Goal: Task Accomplishment & Management: Manage account settings

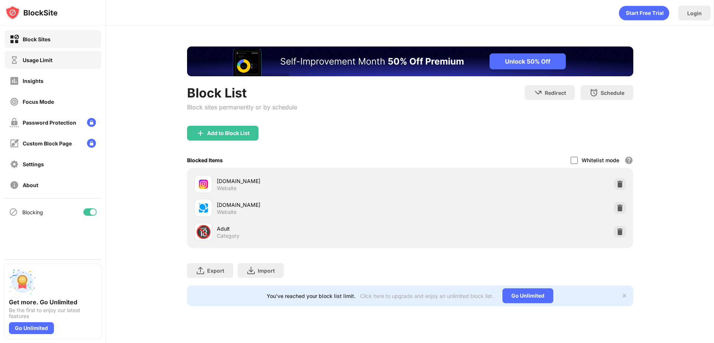
click at [48, 59] on div "Usage Limit" at bounding box center [38, 60] width 30 height 6
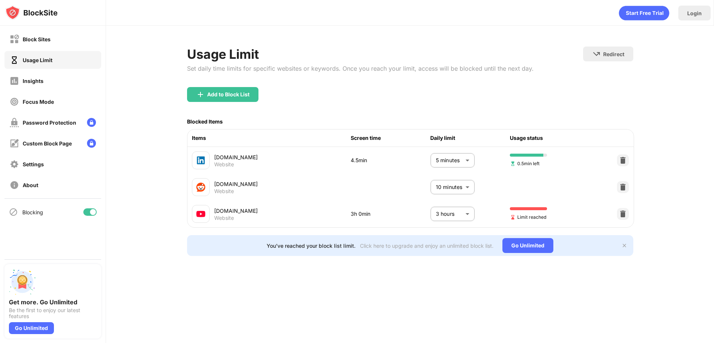
click at [444, 211] on body "Block Sites Usage Limit Insights Focus Mode Password Protection Custom Block Pa…" at bounding box center [357, 171] width 714 height 343
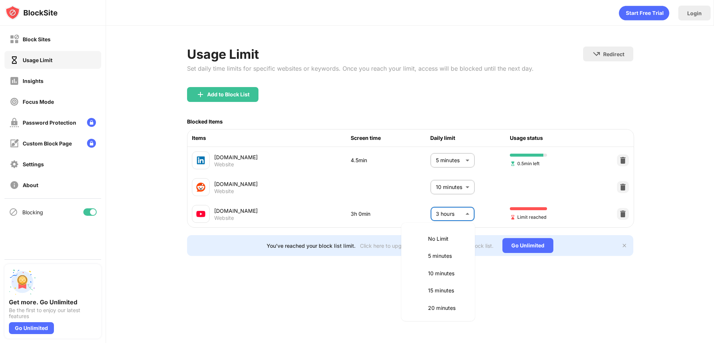
scroll to position [243, 0]
click at [440, 257] on p "2.5 hours" at bounding box center [447, 254] width 38 height 8
type input "***"
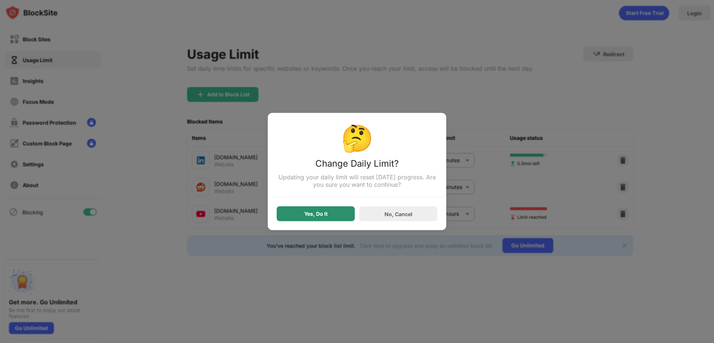
click at [337, 216] on div "Yes, Do It" at bounding box center [316, 213] width 78 height 15
